Goal: Submit feedback/report problem

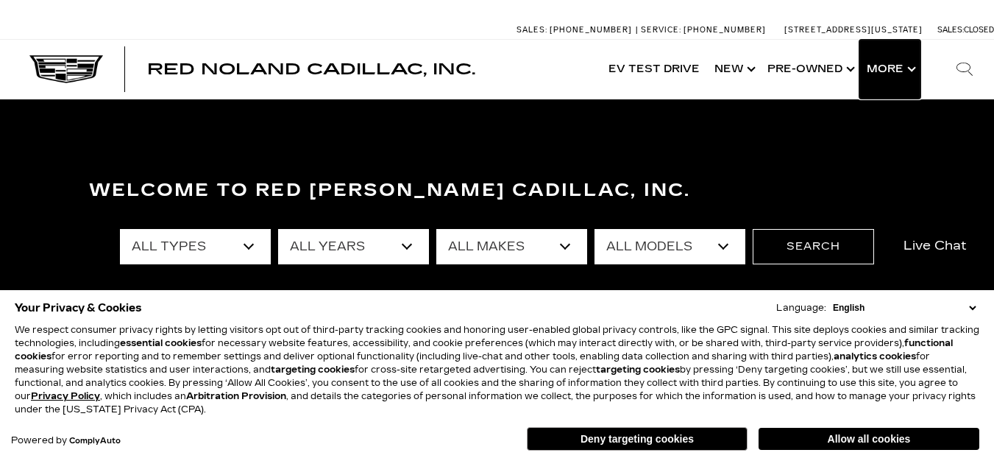
click at [912, 72] on button "Show More" at bounding box center [889, 69] width 61 height 59
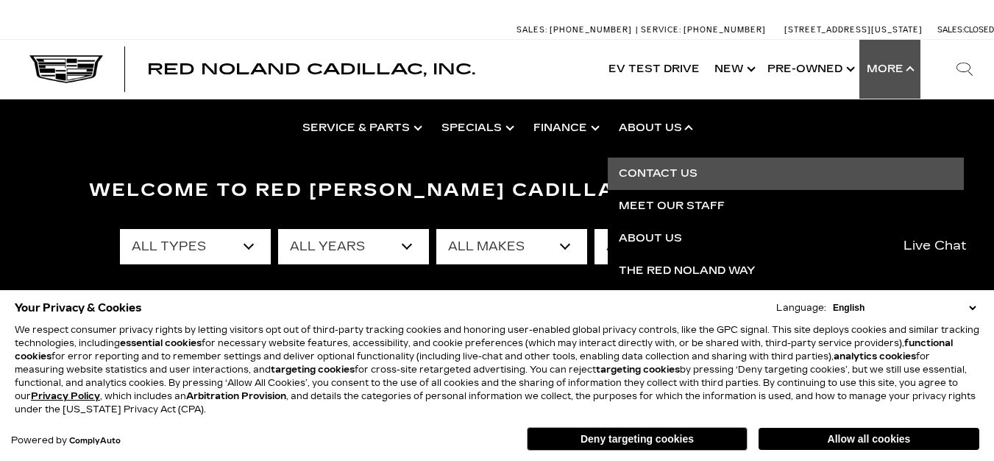
click at [646, 178] on link "Contact Us" at bounding box center [786, 173] width 356 height 32
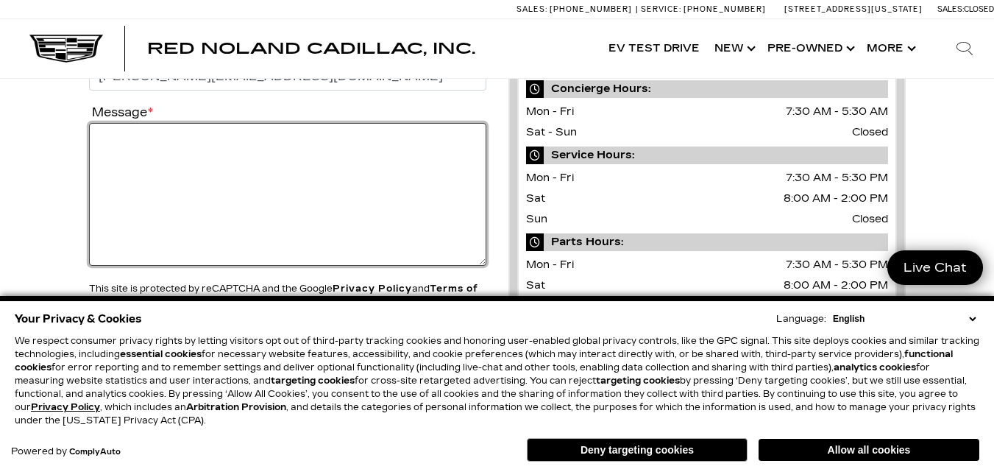
scroll to position [294, 0]
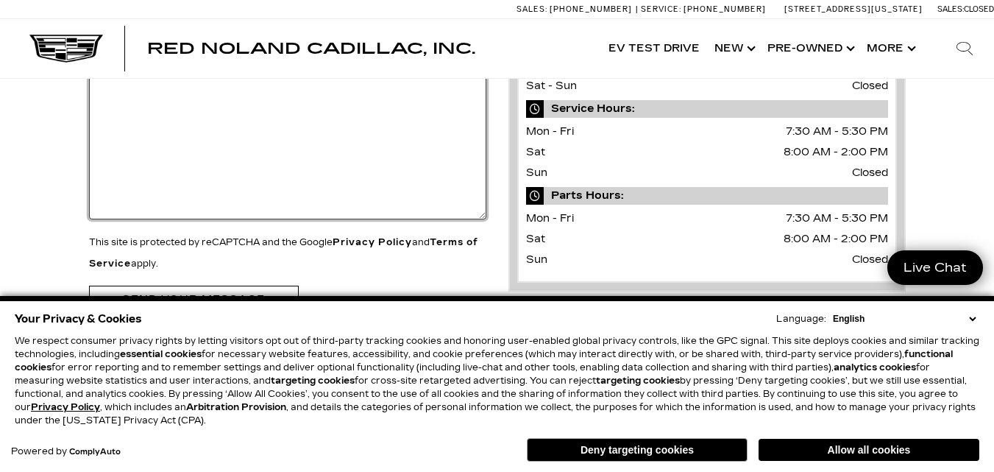
click at [149, 174] on textarea "Message *" at bounding box center [287, 148] width 397 height 143
paste textarea "Loremi Dolo 27 Sit Ametco Adipisc eli Sed Doeius Temporin Ut Lab Etdolo Magnaal…"
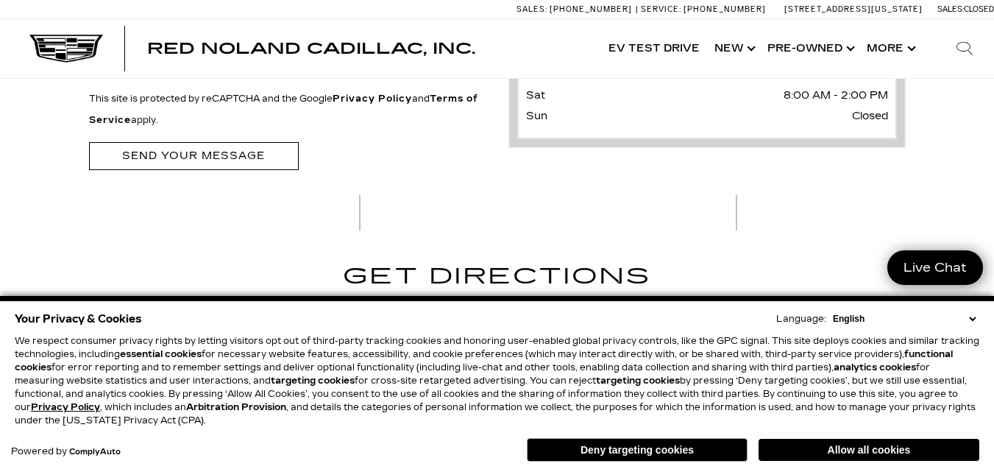
scroll to position [441, 0]
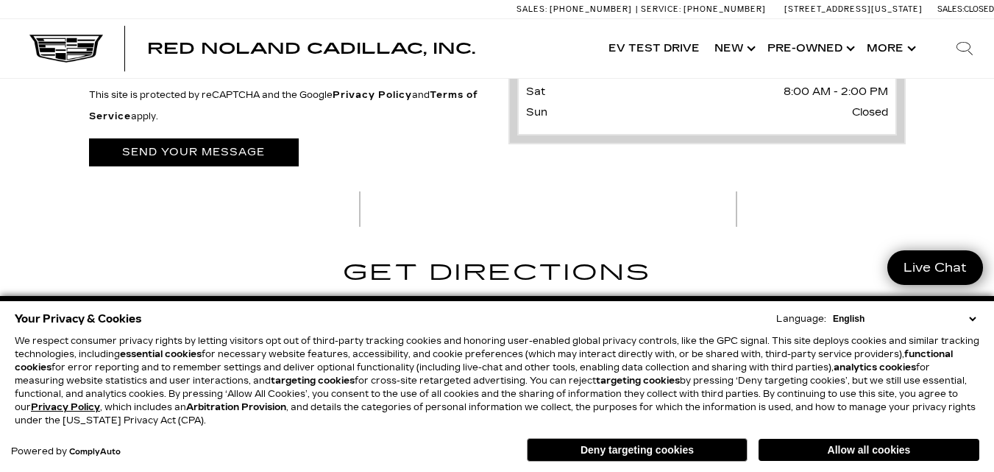
type textarea "Loremi Dolo 27 Sit Ametco Adipisc eli Sed Doeius Temporin Ut Lab Etdolo Magnaal…"
click at [157, 160] on input "submit" at bounding box center [194, 151] width 210 height 27
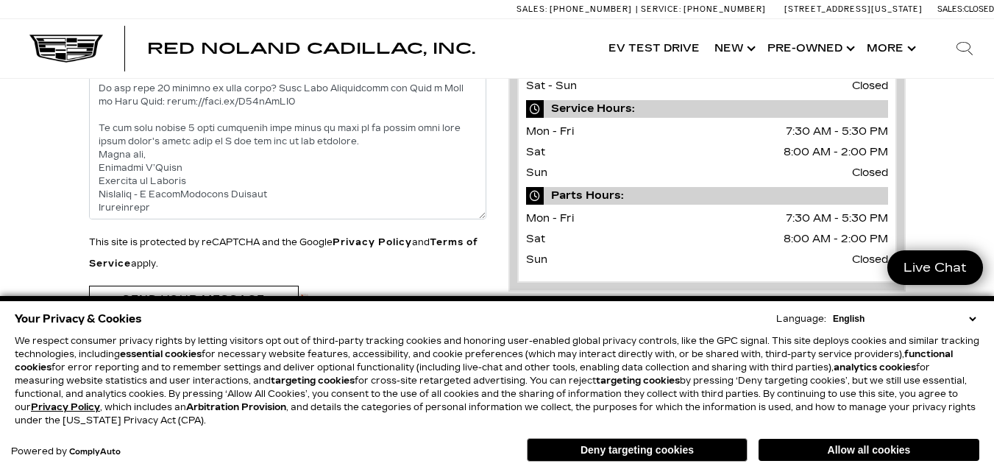
scroll to position [368, 0]
